Goal: Task Accomplishment & Management: Manage account settings

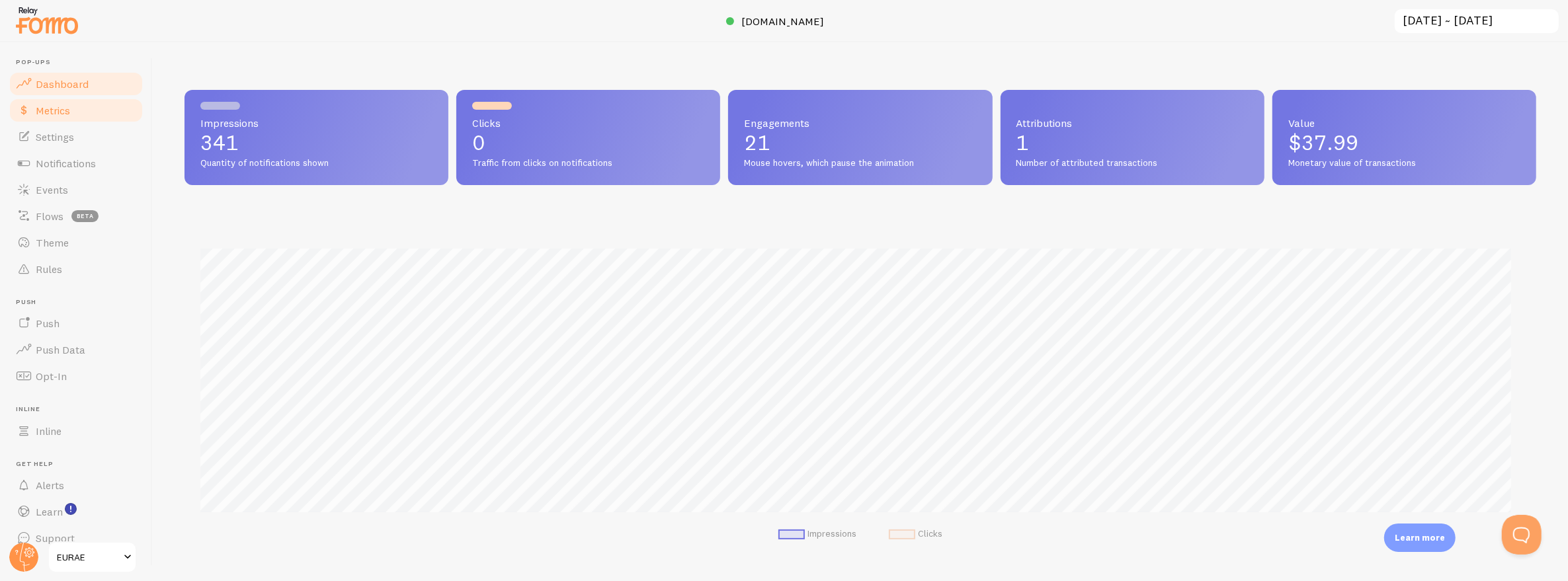
click at [74, 109] on link "Metrics" at bounding box center [76, 110] width 137 height 26
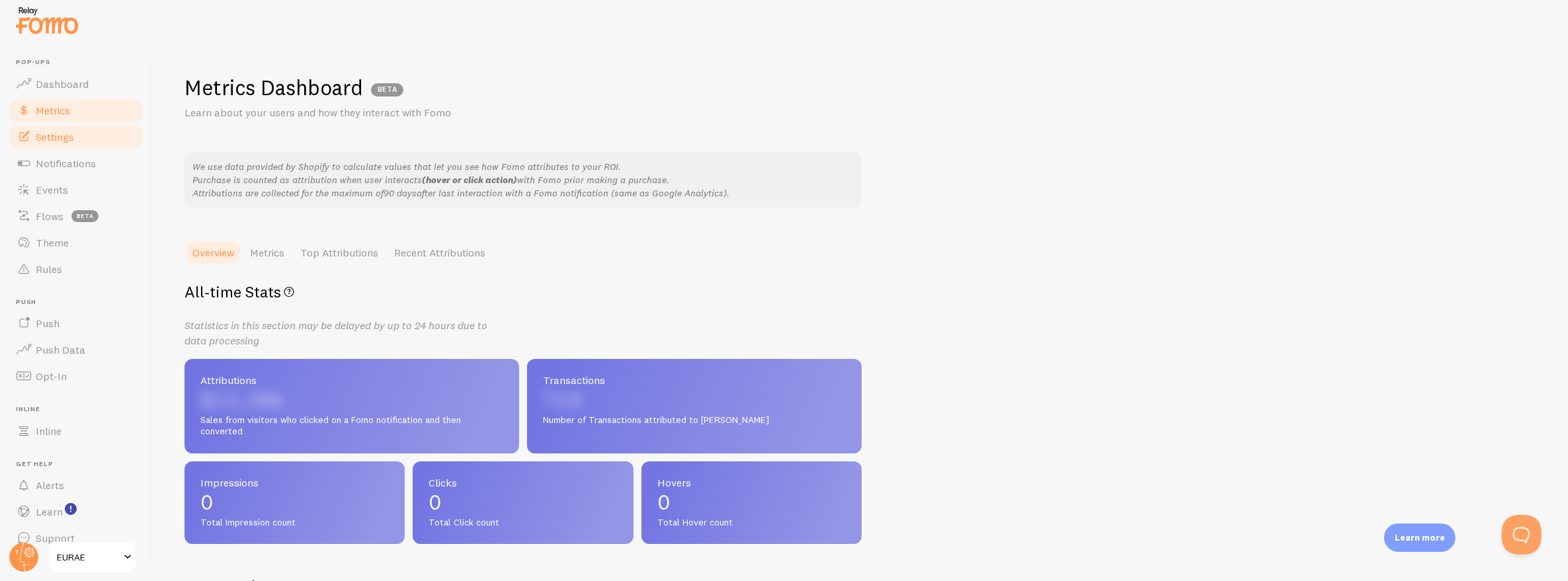
click at [67, 145] on link "Settings" at bounding box center [76, 137] width 137 height 26
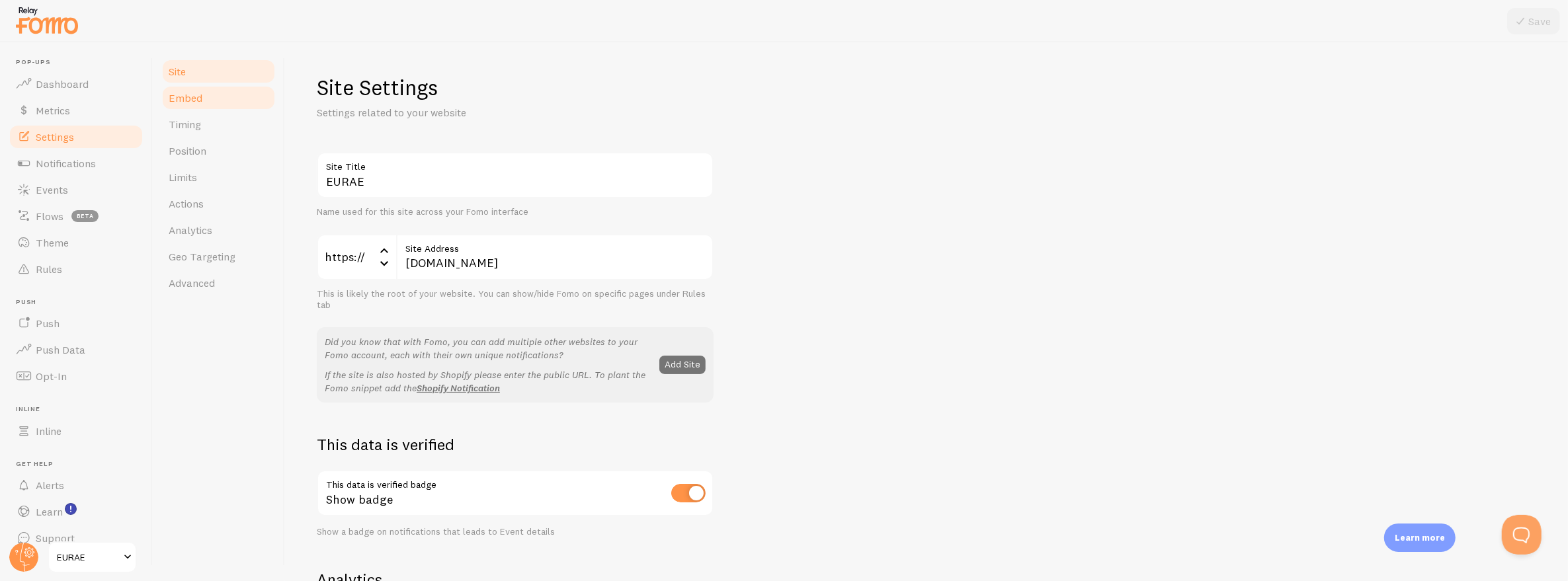
click at [210, 99] on link "Embed" at bounding box center [218, 98] width 115 height 26
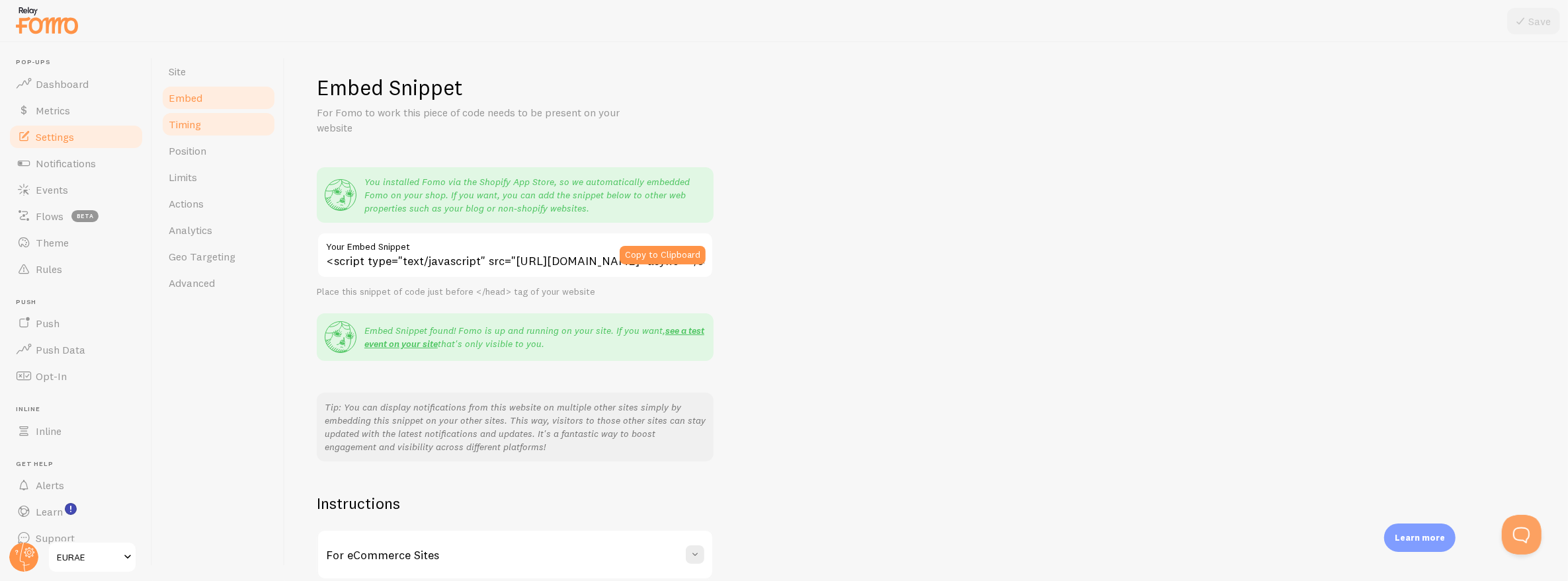
click at [210, 125] on link "Timing" at bounding box center [218, 124] width 115 height 26
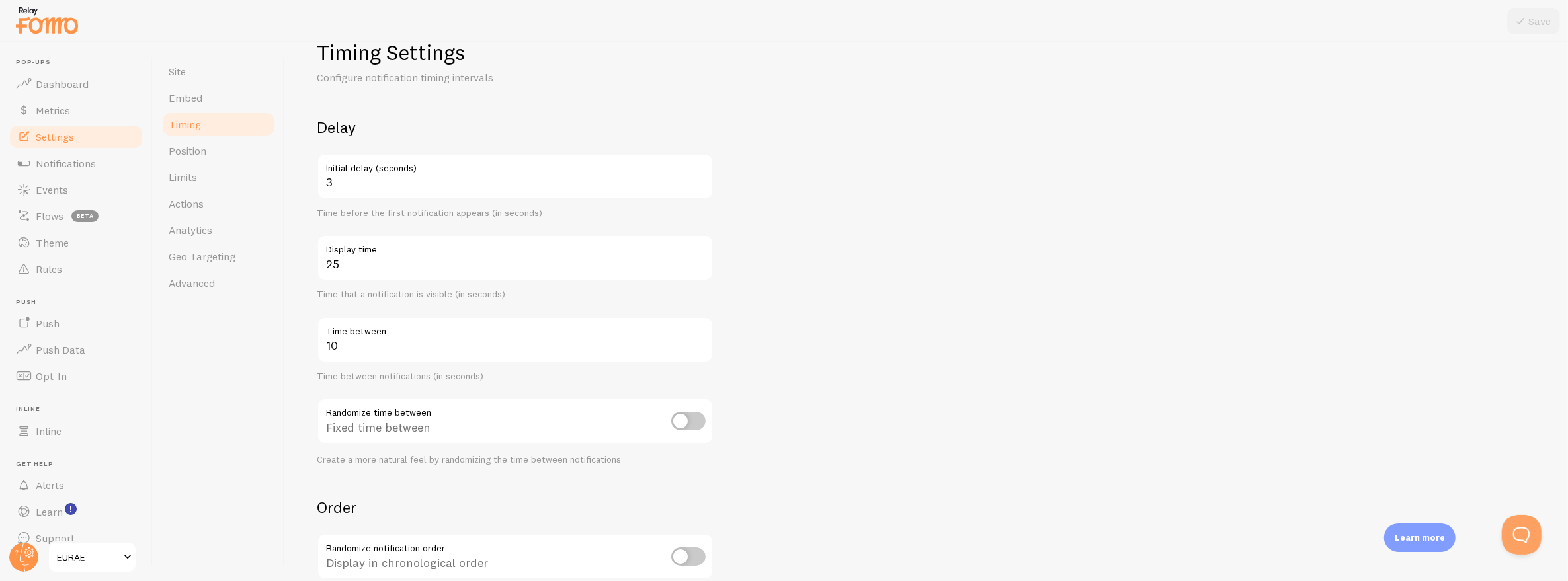
scroll to position [65, 0]
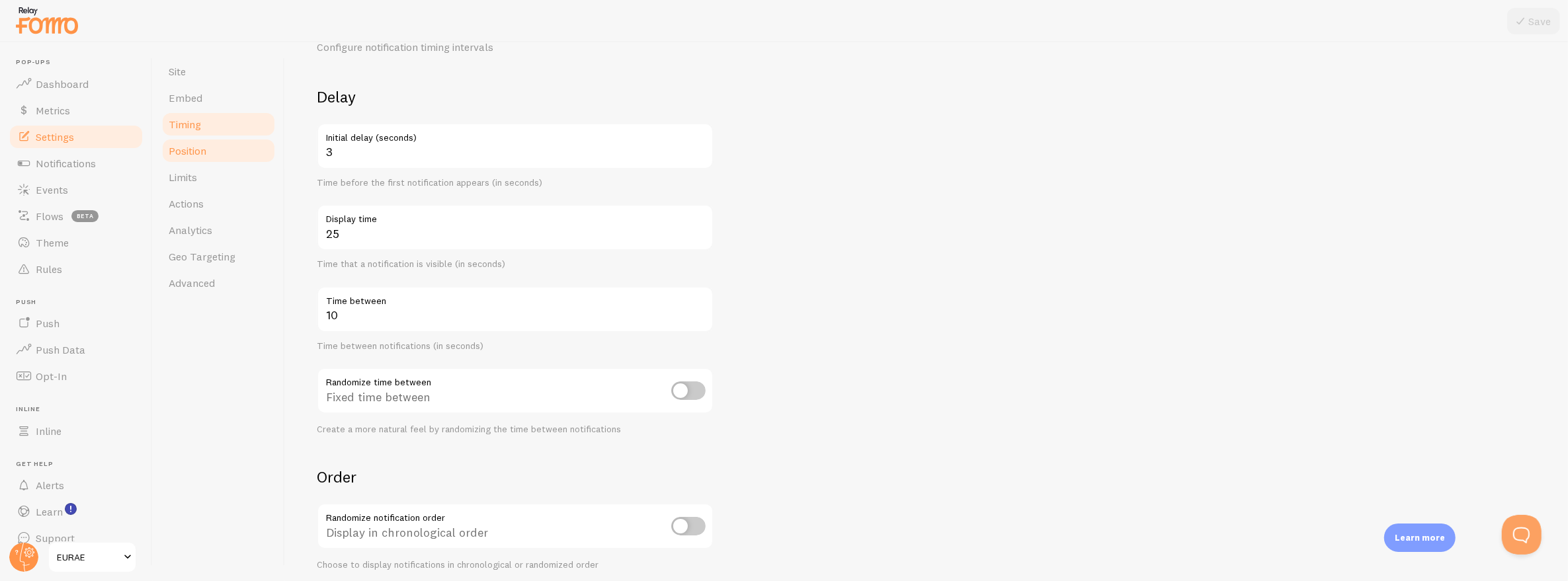
click at [229, 151] on link "Position" at bounding box center [218, 150] width 115 height 26
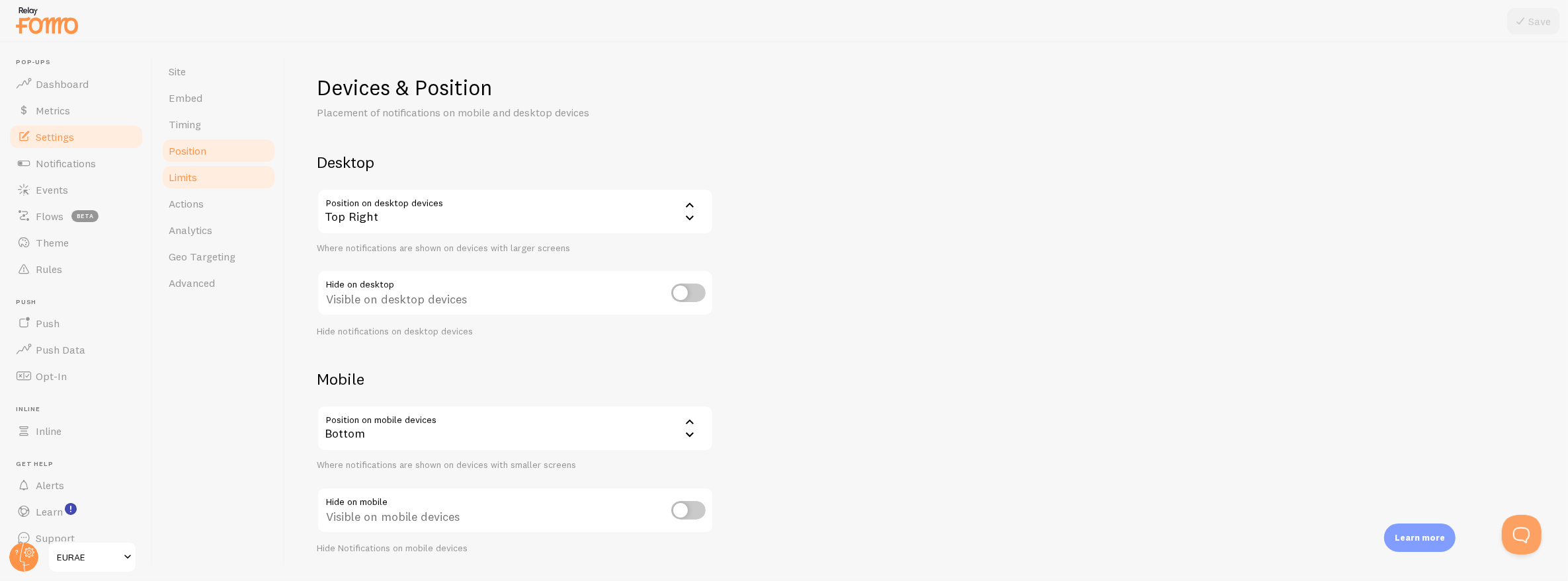
click at [229, 170] on link "Limits" at bounding box center [218, 176] width 115 height 26
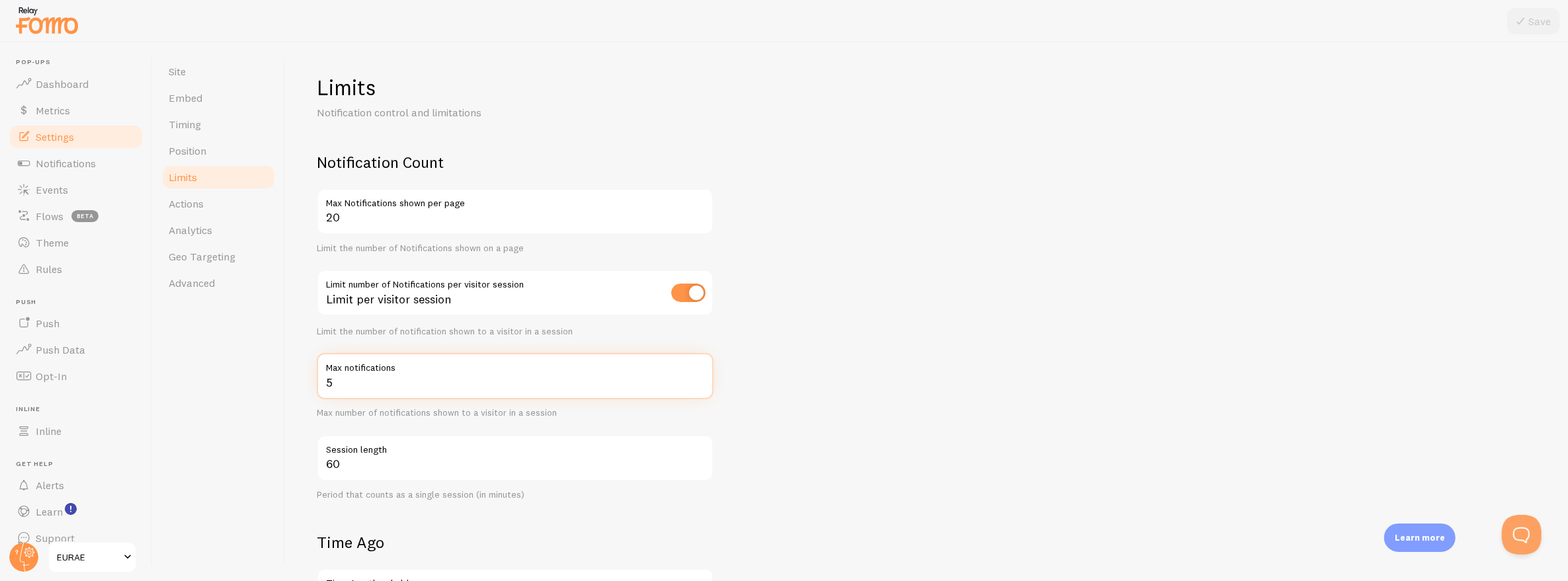
click at [372, 383] on input "5" at bounding box center [515, 376] width 397 height 47
click at [216, 410] on div "Site Embed Timing Position Limits Actions Analytics Geo Targeting Advanced" at bounding box center [219, 311] width 132 height 539
click at [201, 226] on span "Analytics" at bounding box center [190, 230] width 43 height 14
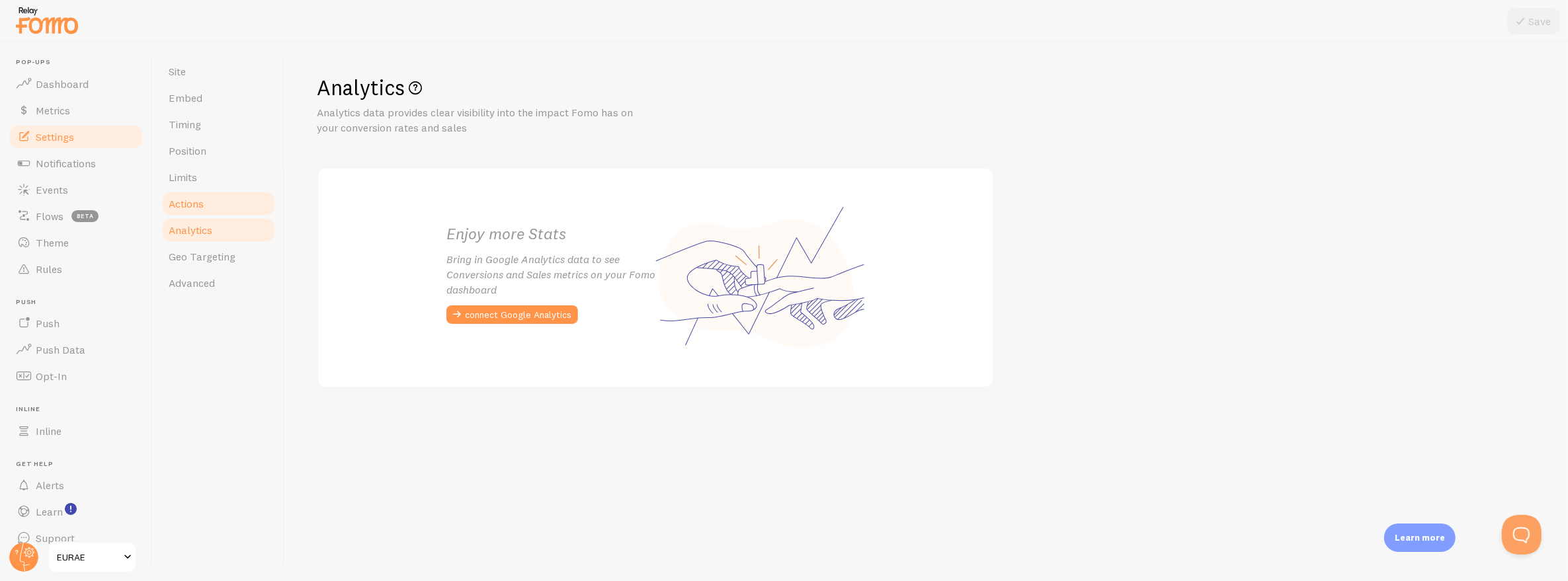
click at [207, 204] on link "Actions" at bounding box center [218, 203] width 115 height 26
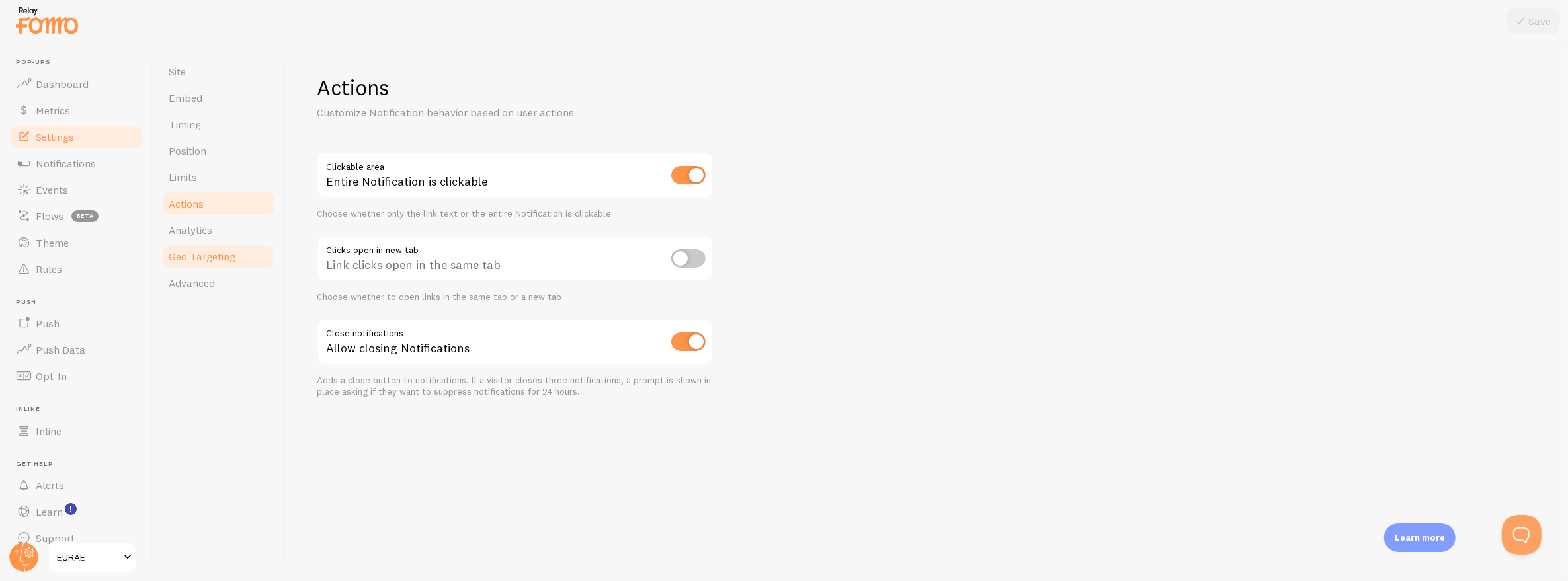
click at [221, 264] on link "Geo Targeting" at bounding box center [218, 256] width 115 height 26
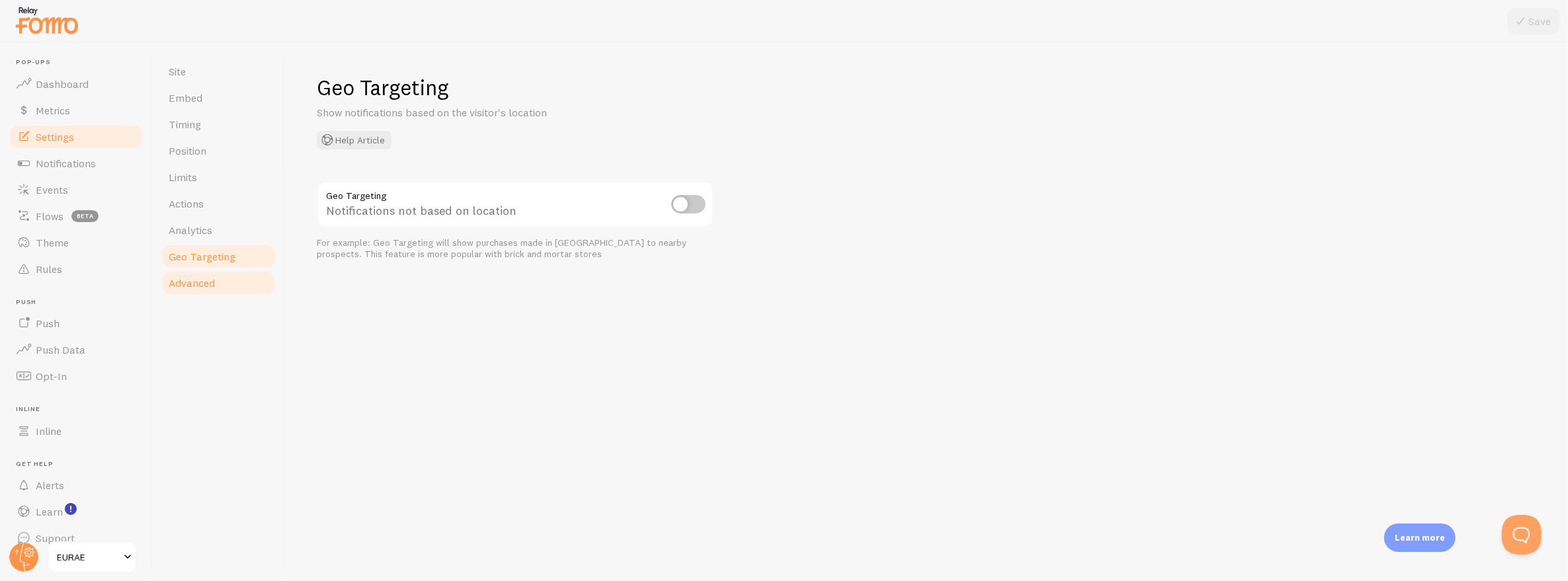
click at [218, 283] on link "Advanced" at bounding box center [218, 282] width 115 height 26
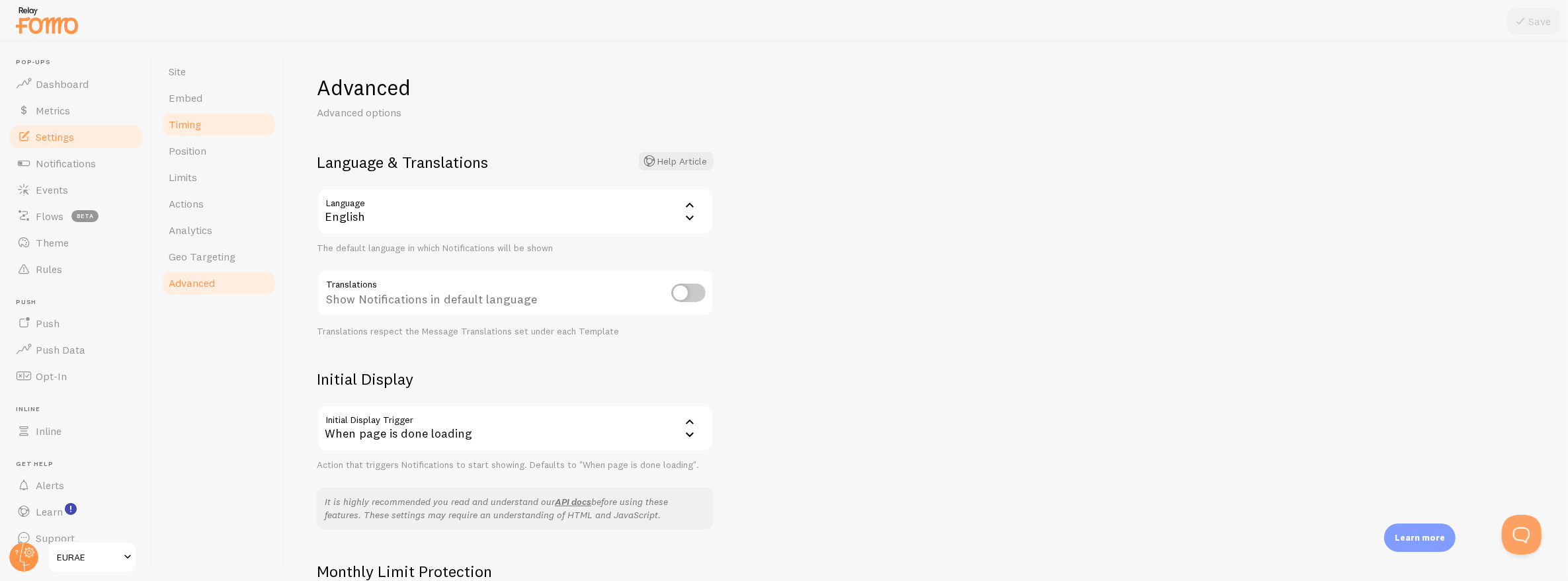
click at [212, 131] on link "Timing" at bounding box center [218, 124] width 115 height 26
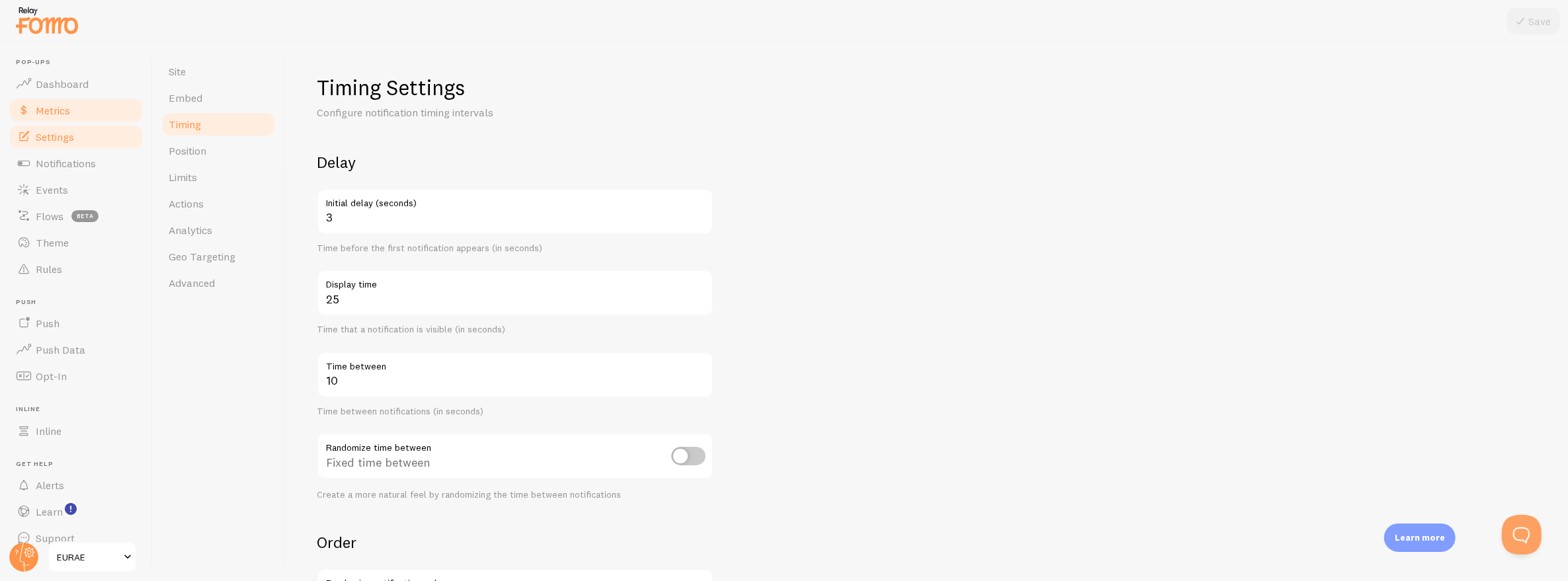
click at [64, 103] on span "Metrics" at bounding box center [53, 110] width 35 height 14
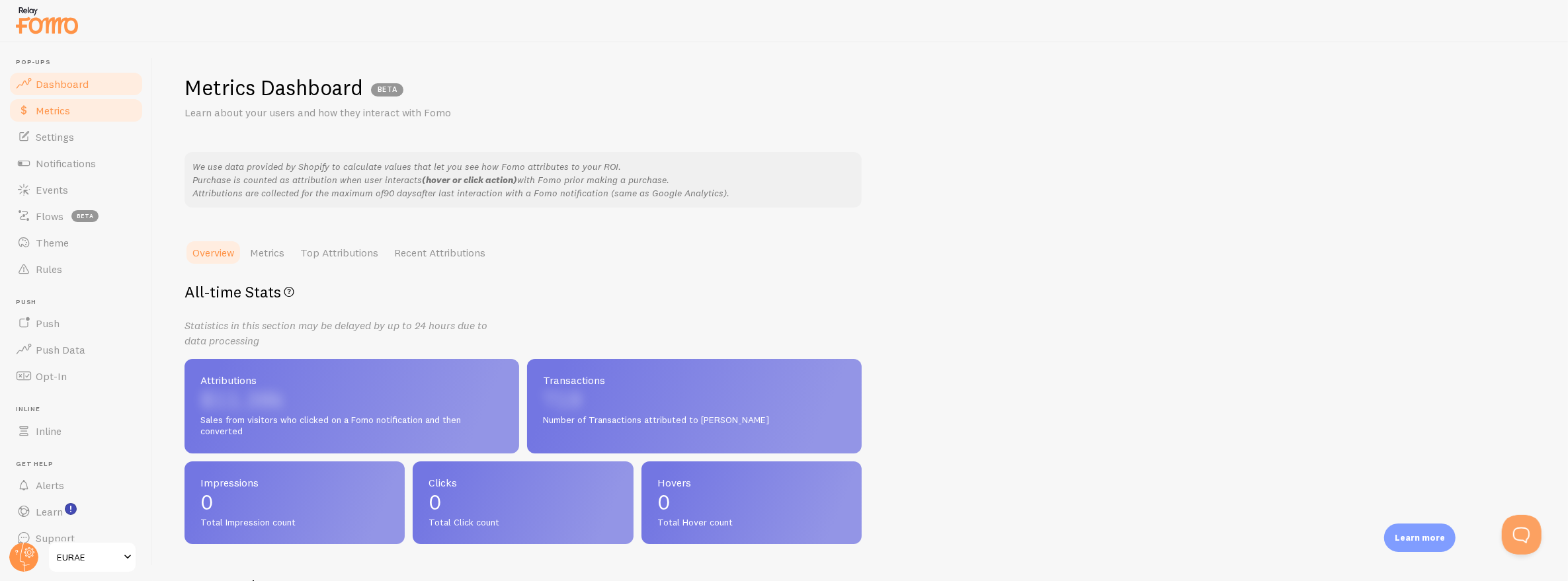
click at [64, 89] on span "Dashboard" at bounding box center [62, 84] width 53 height 14
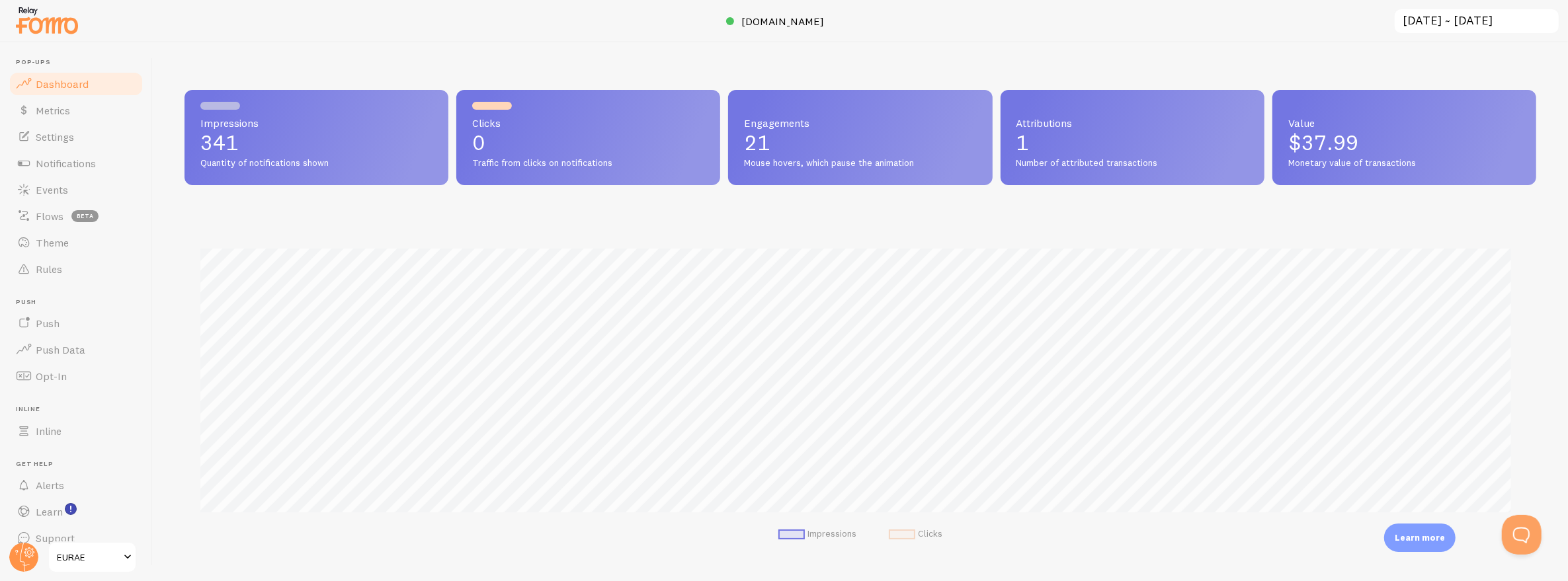
scroll to position [347, 1341]
click at [65, 349] on span "Push Data" at bounding box center [60, 349] width 49 height 14
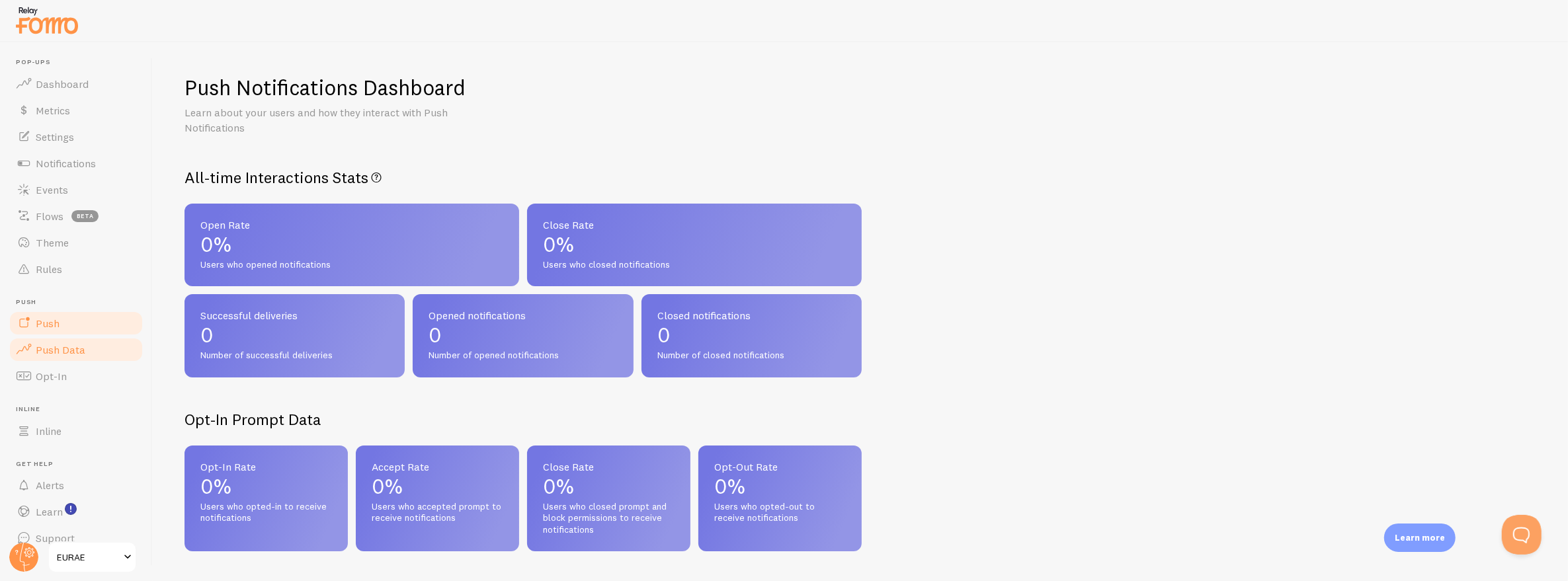
click at [71, 322] on link "Push" at bounding box center [76, 322] width 137 height 26
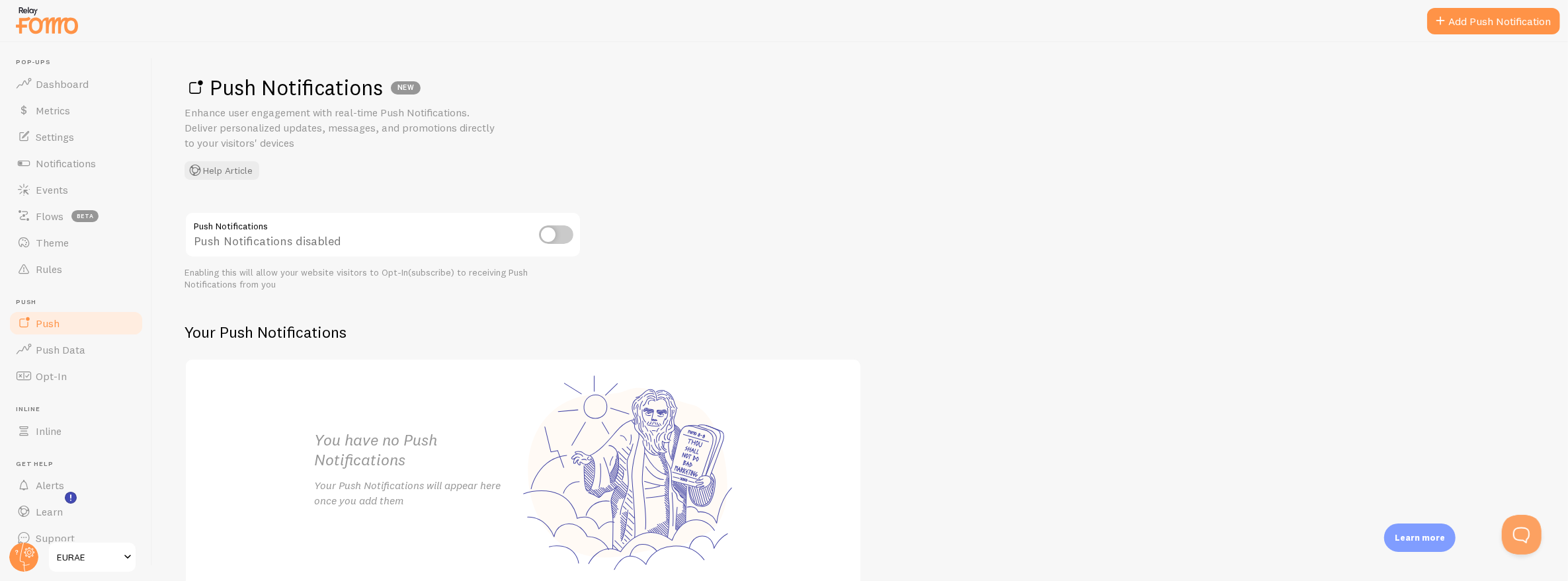
scroll to position [17, 0]
click at [73, 360] on link "Opt-In" at bounding box center [76, 359] width 137 height 26
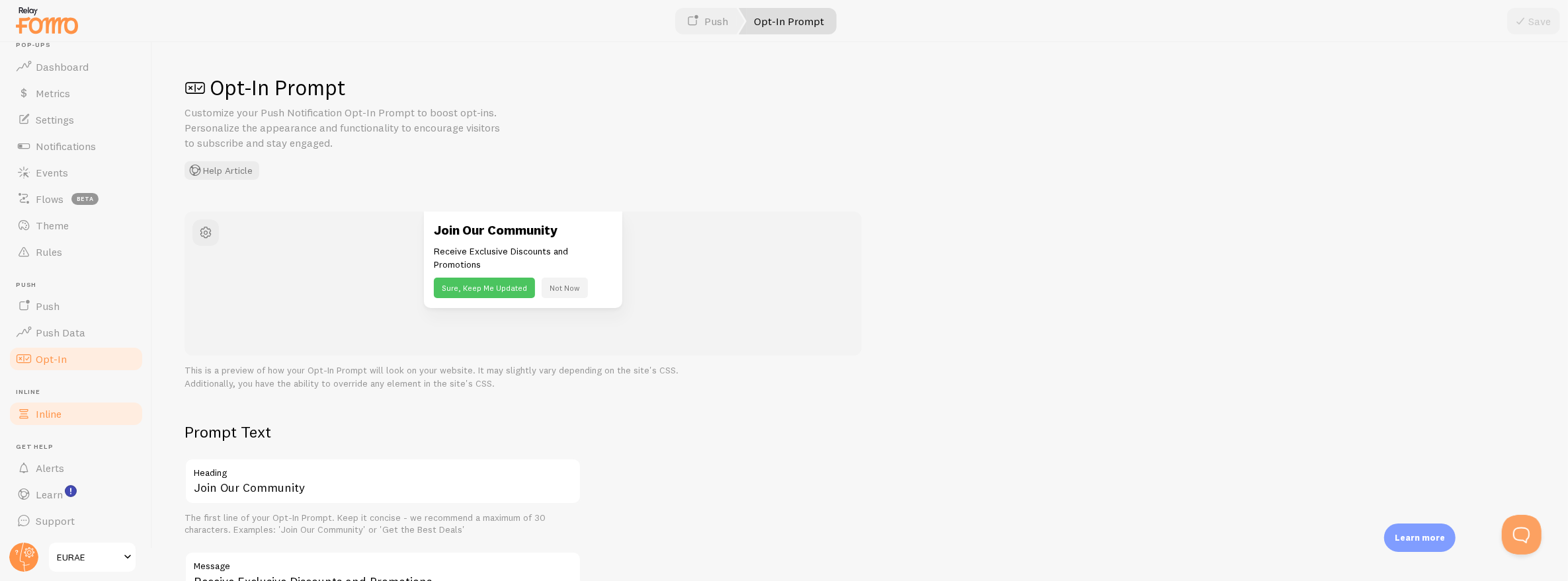
click at [99, 415] on link "Inline" at bounding box center [76, 413] width 137 height 26
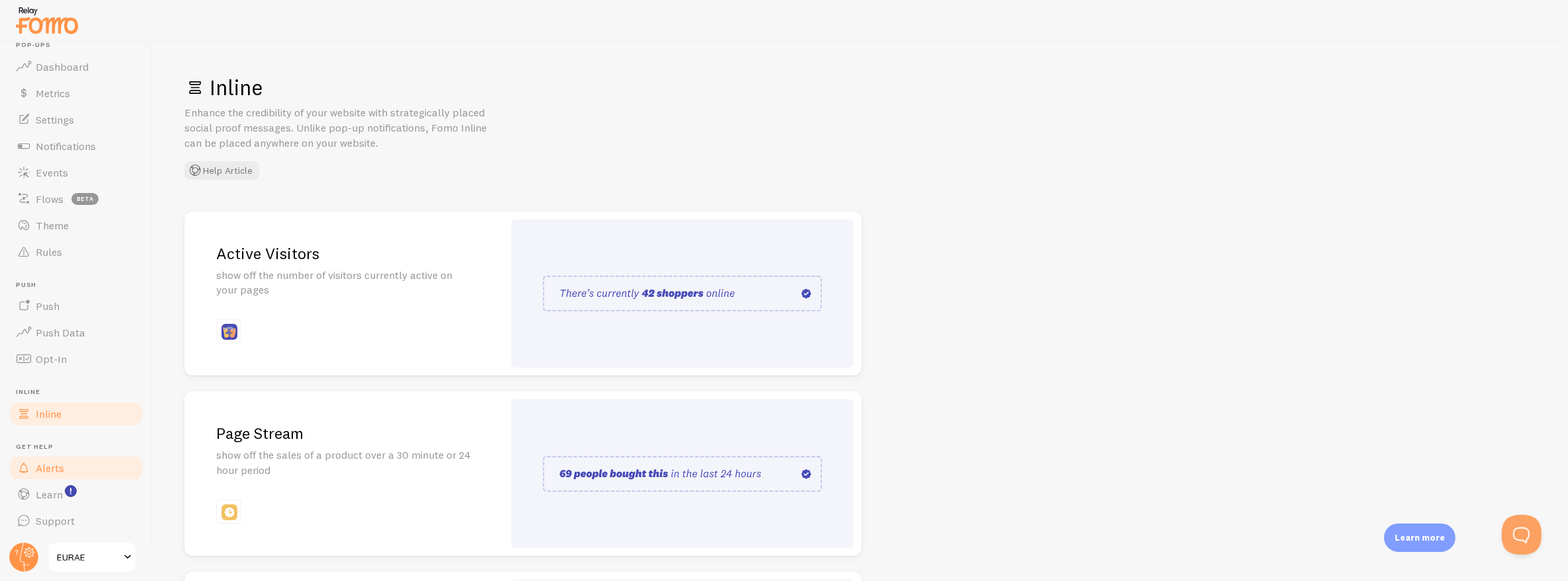
click at [88, 461] on link "Alerts" at bounding box center [76, 467] width 137 height 26
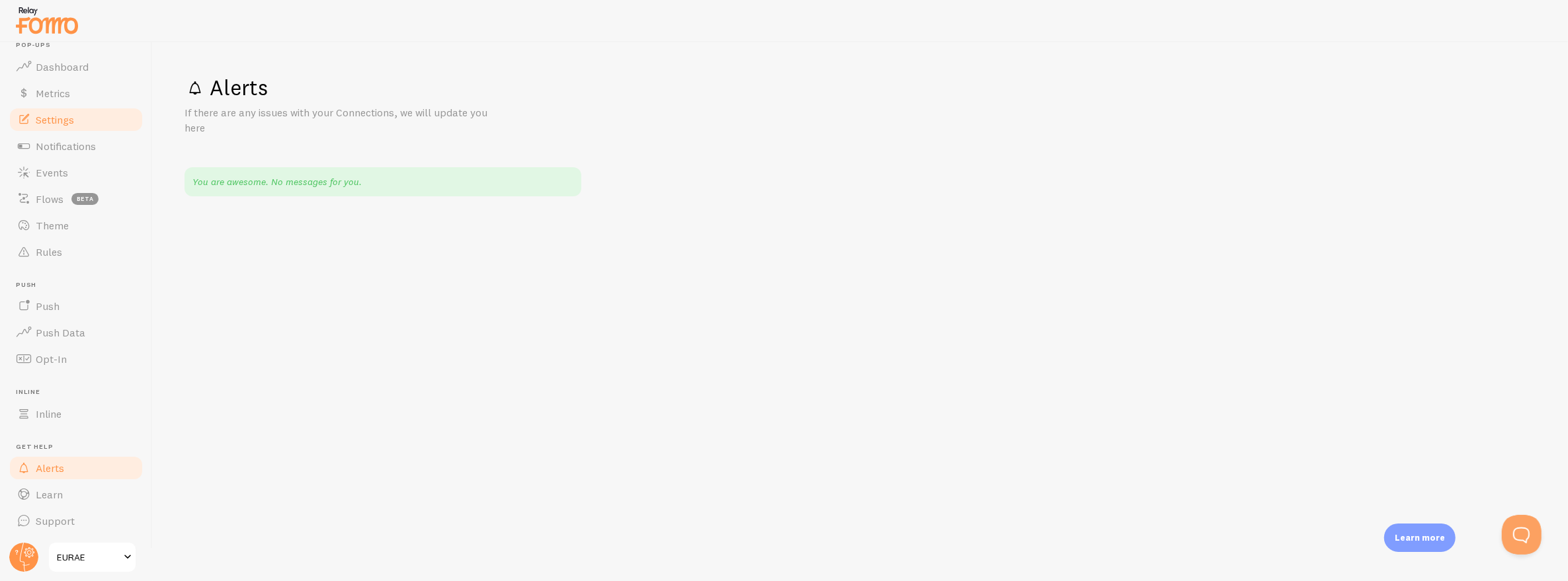
click at [118, 131] on link "Settings" at bounding box center [76, 119] width 137 height 26
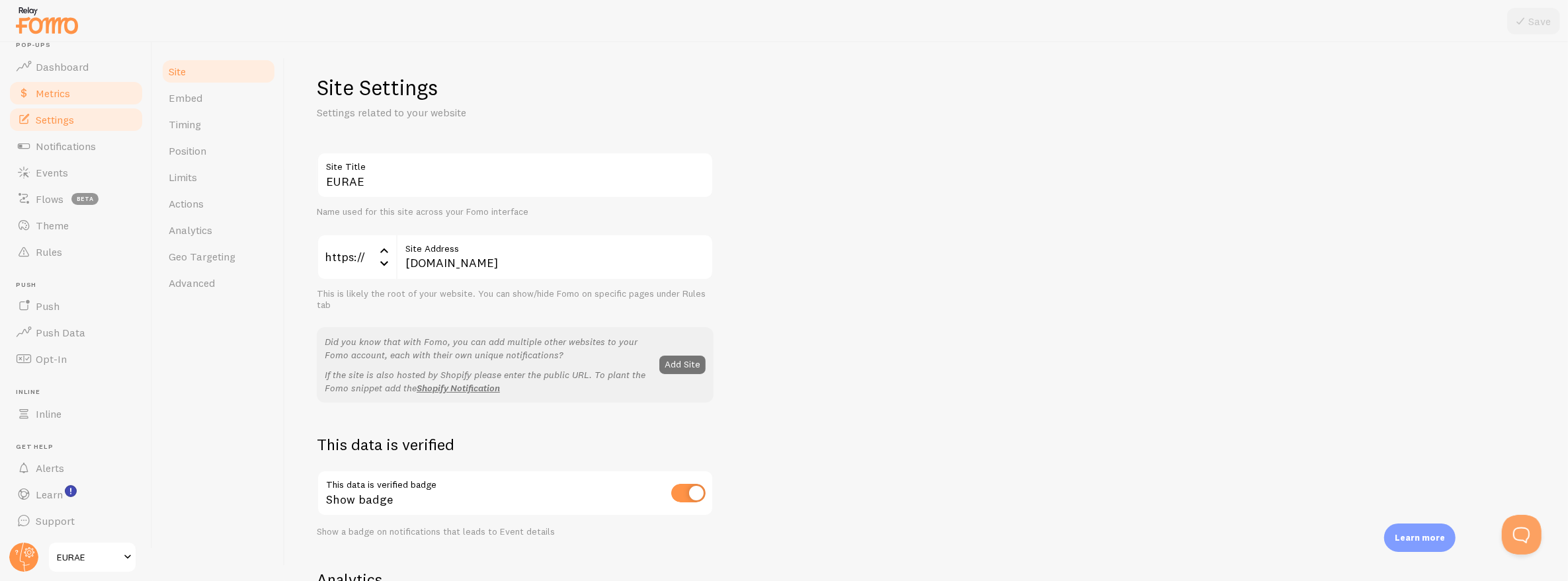
click at [106, 103] on link "Metrics" at bounding box center [76, 92] width 137 height 26
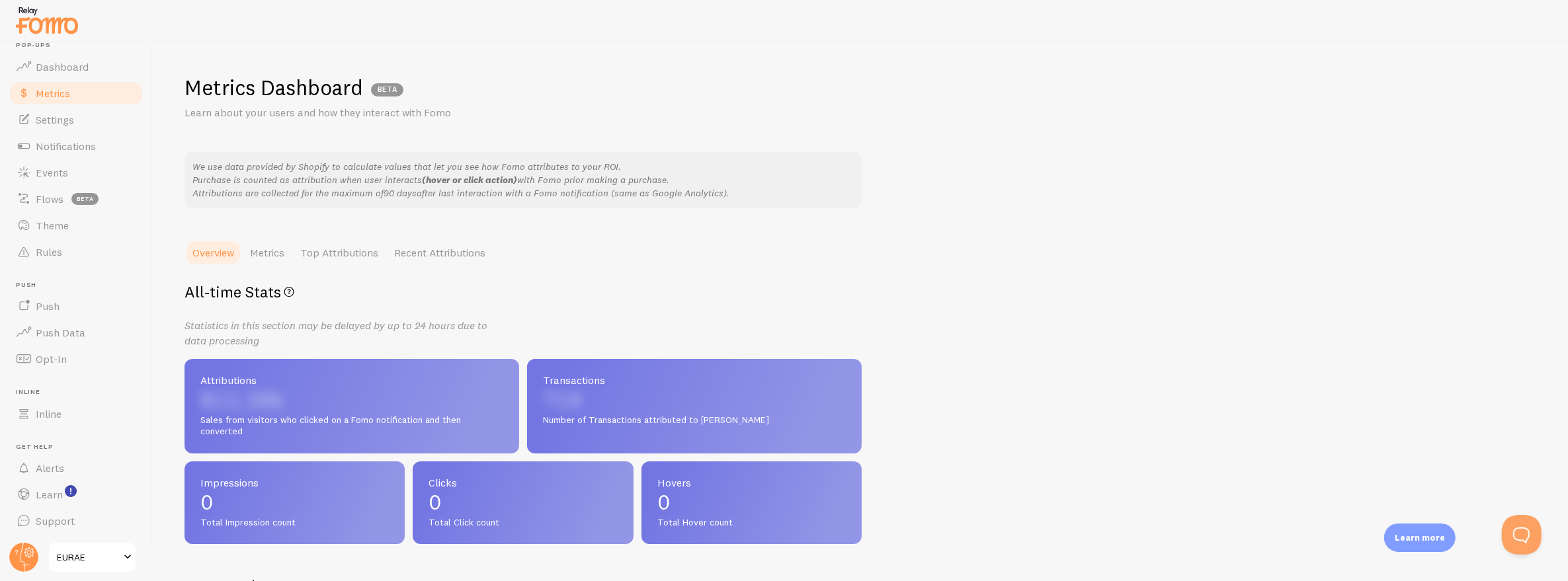
click at [100, 80] on link "Metrics" at bounding box center [76, 92] width 137 height 26
click at [339, 260] on link "Top Attributions" at bounding box center [339, 252] width 94 height 26
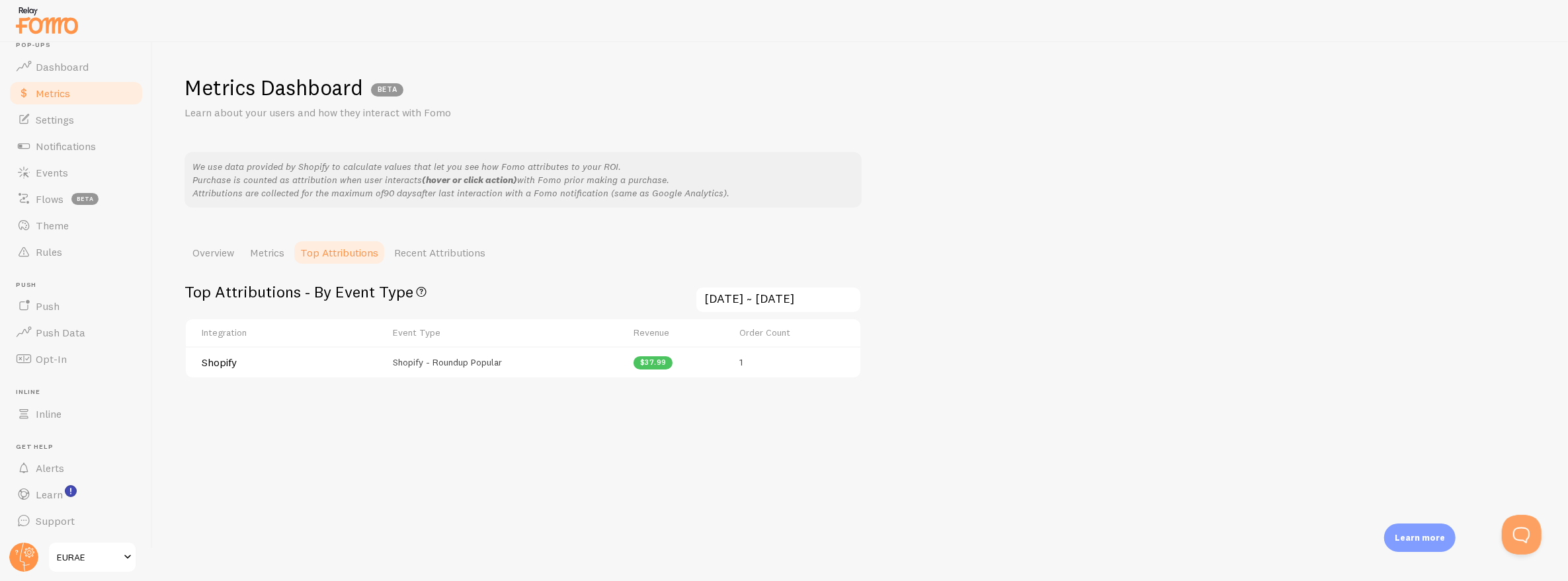
click at [295, 366] on h4 "Shopify" at bounding box center [268, 362] width 132 height 14
click at [419, 366] on span "Shopify - Roundup Popular" at bounding box center [447, 362] width 109 height 12
click at [456, 262] on link "Recent Attributions" at bounding box center [440, 252] width 107 height 26
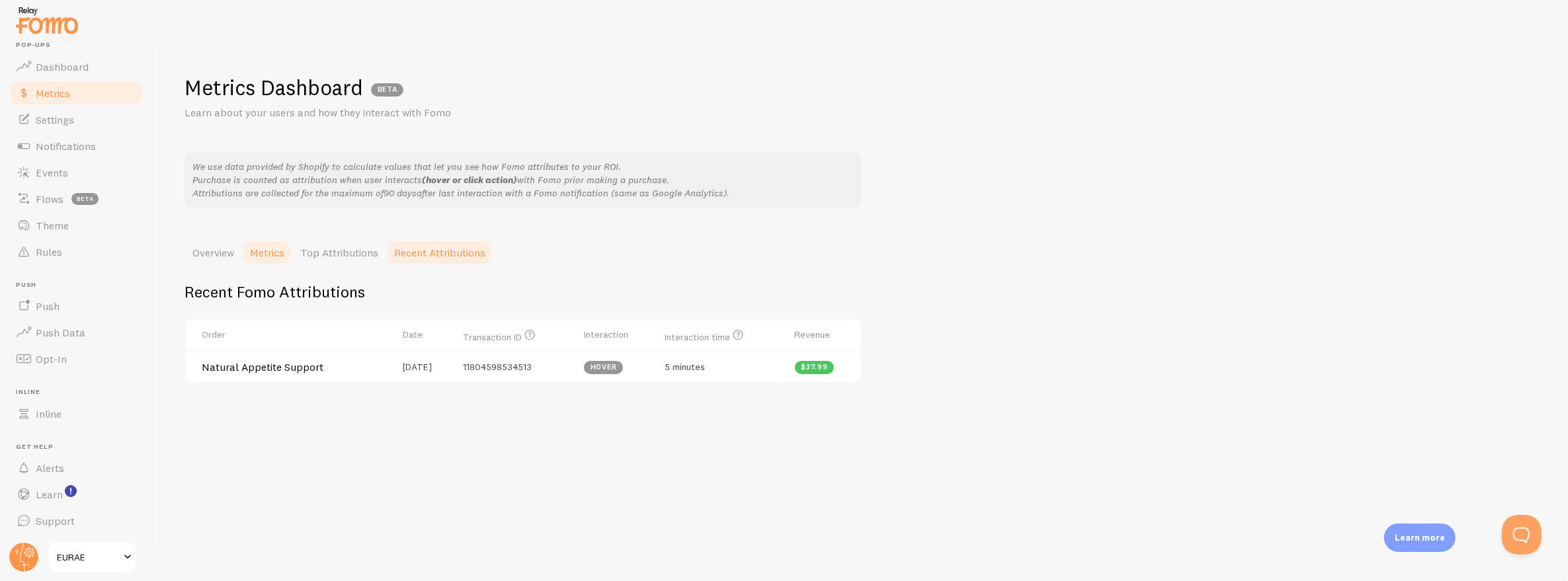
click at [276, 254] on link "Metrics" at bounding box center [266, 252] width 50 height 26
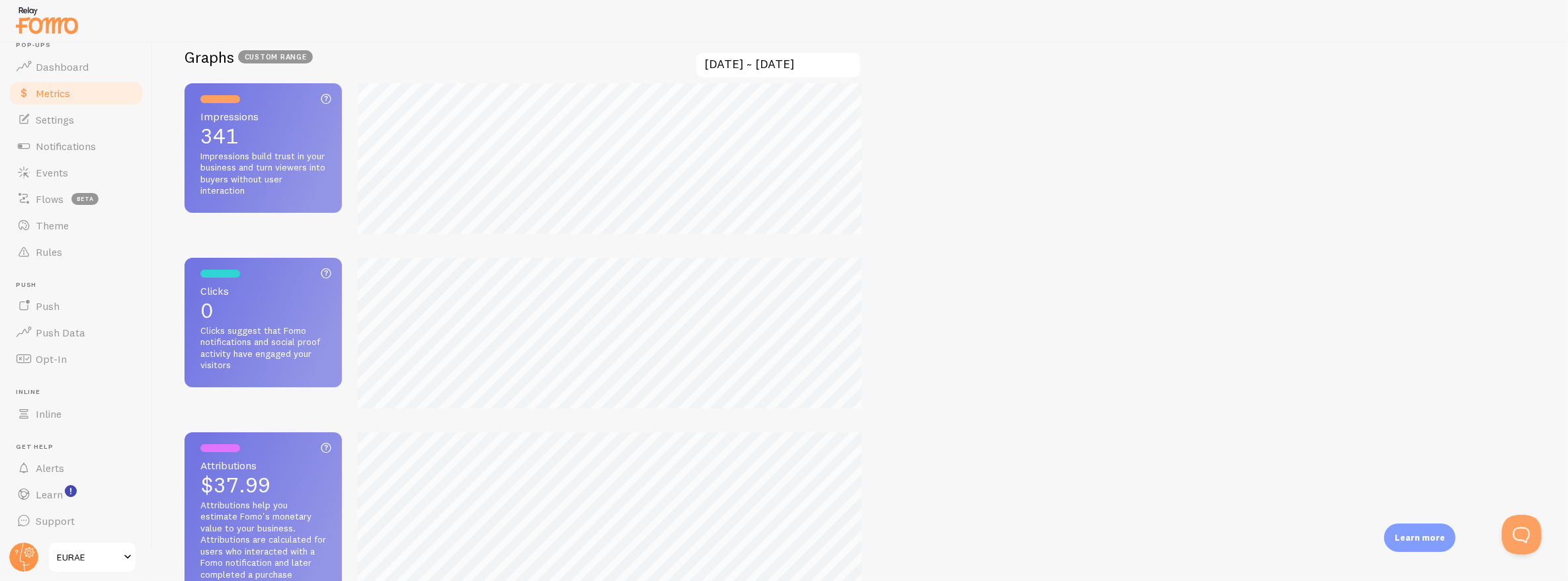
scroll to position [264, 0]
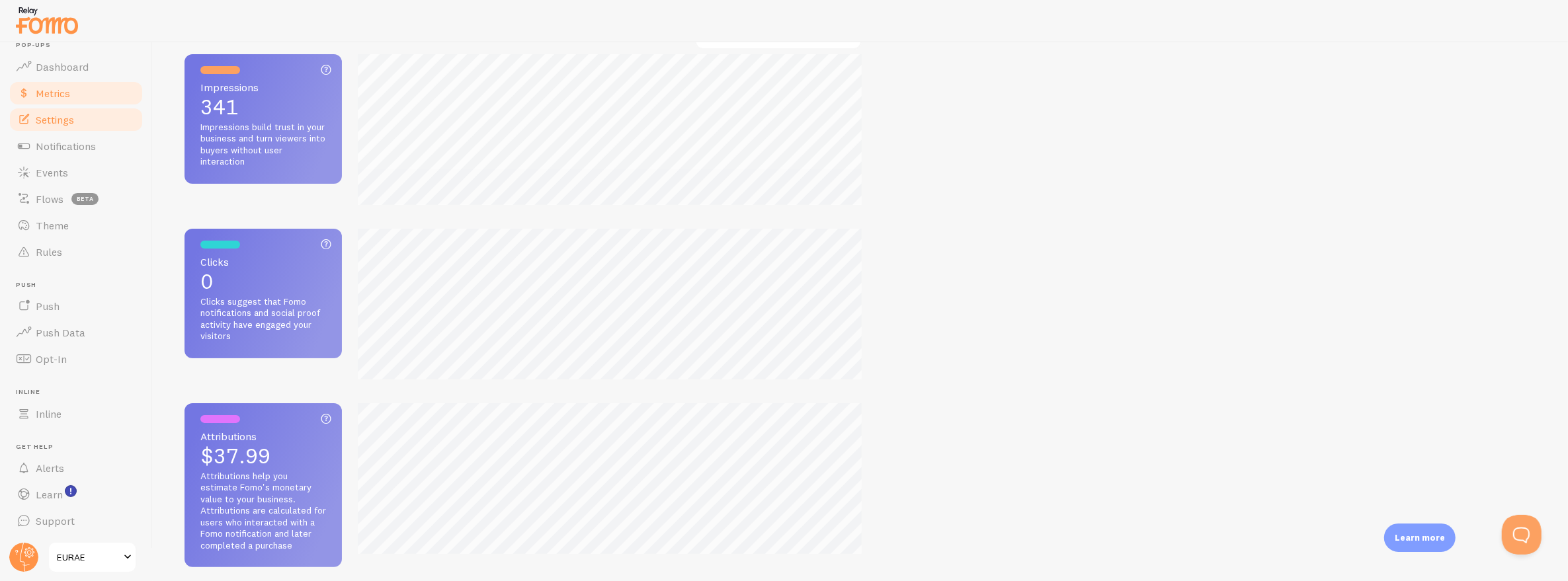
click at [91, 126] on link "Settings" at bounding box center [76, 119] width 137 height 26
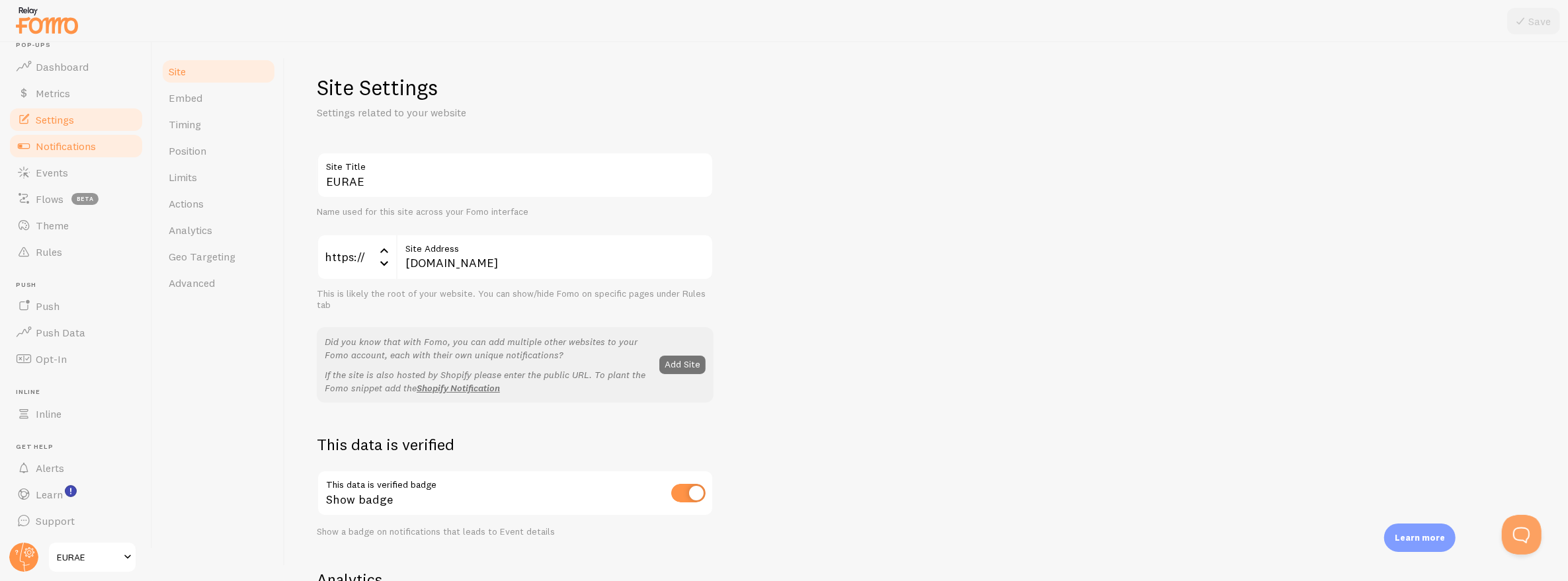
click at [91, 146] on span "Notifications" at bounding box center [65, 146] width 60 height 14
